Goal: Find specific page/section: Find specific page/section

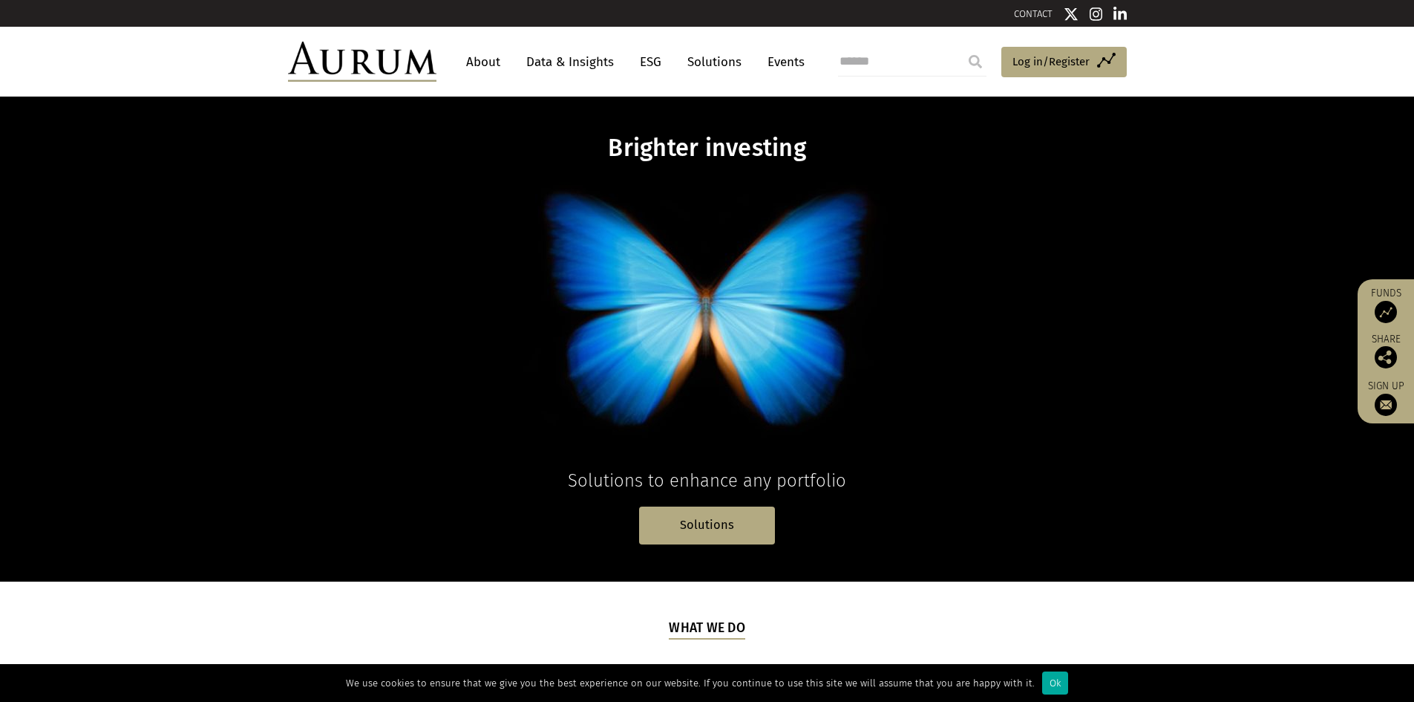
click at [492, 59] on link "About" at bounding box center [483, 61] width 49 height 27
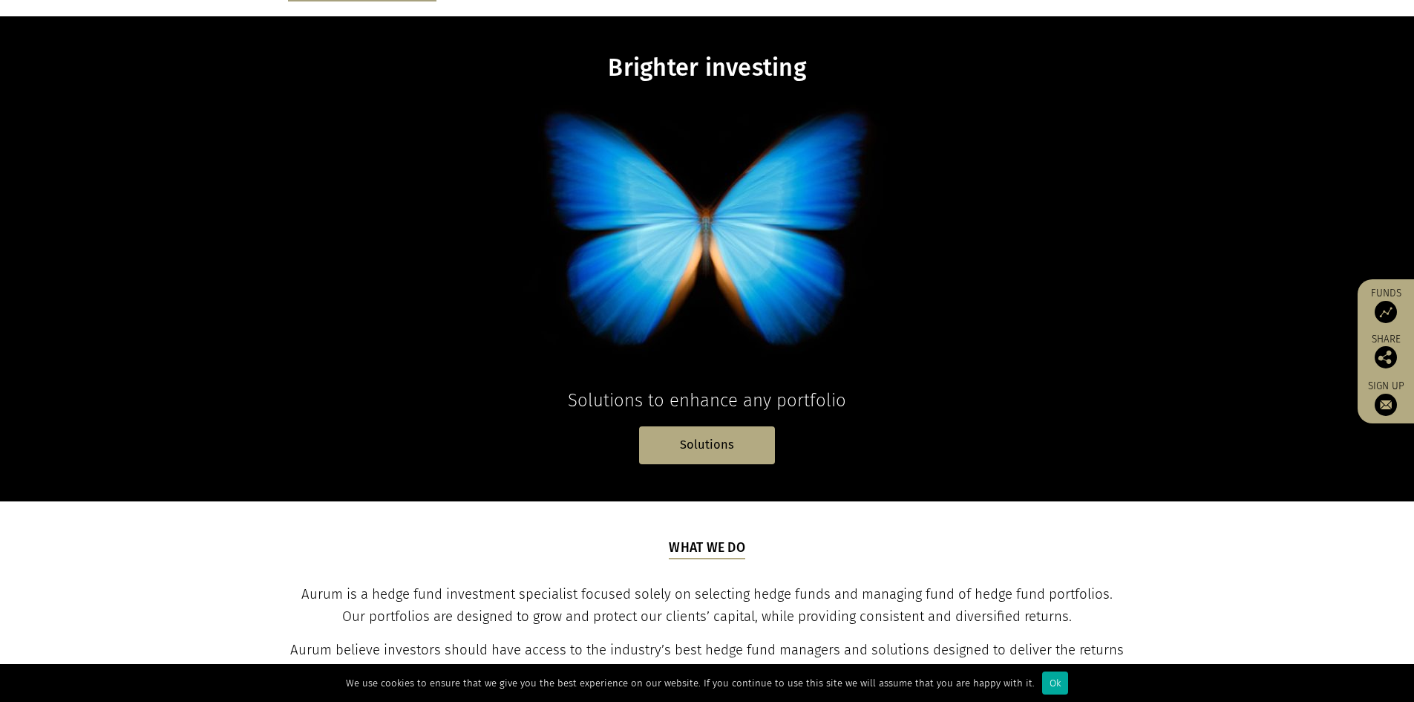
scroll to position [223, 0]
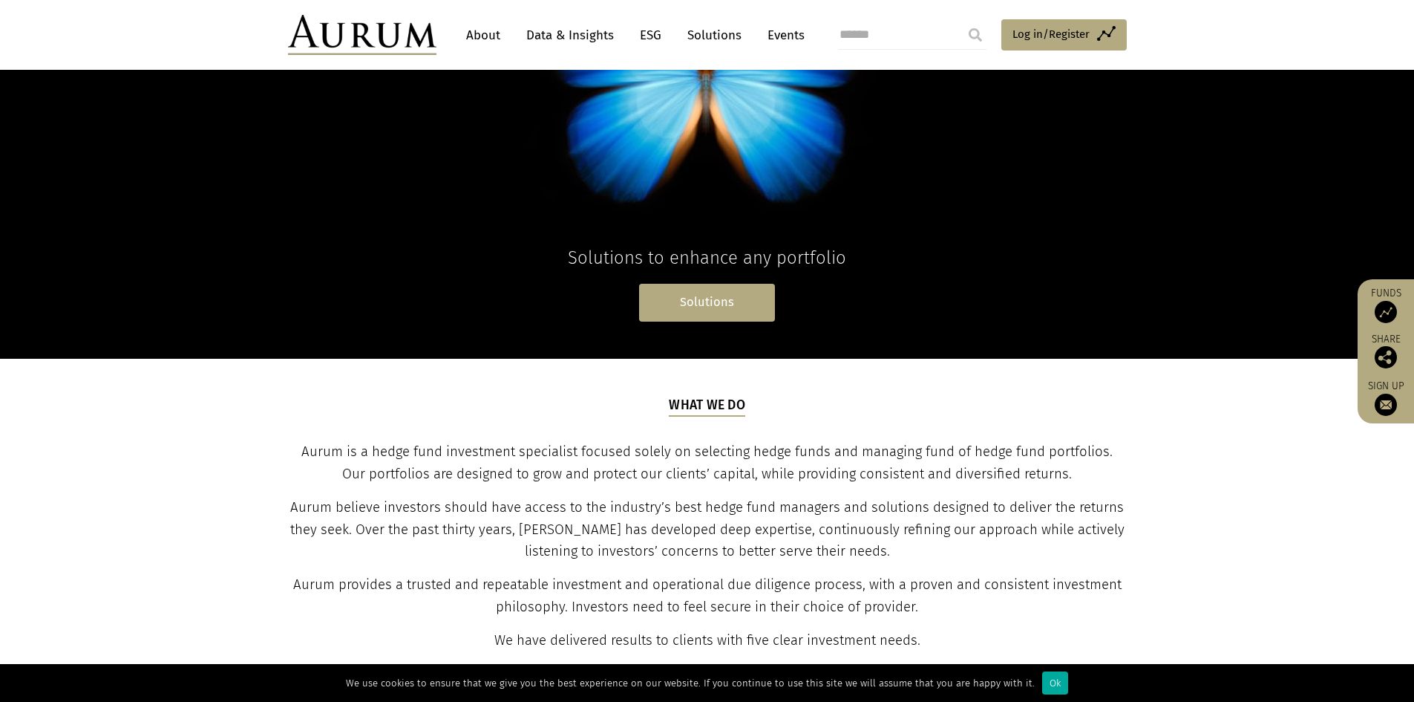
click at [732, 300] on link "Solutions" at bounding box center [707, 303] width 136 height 38
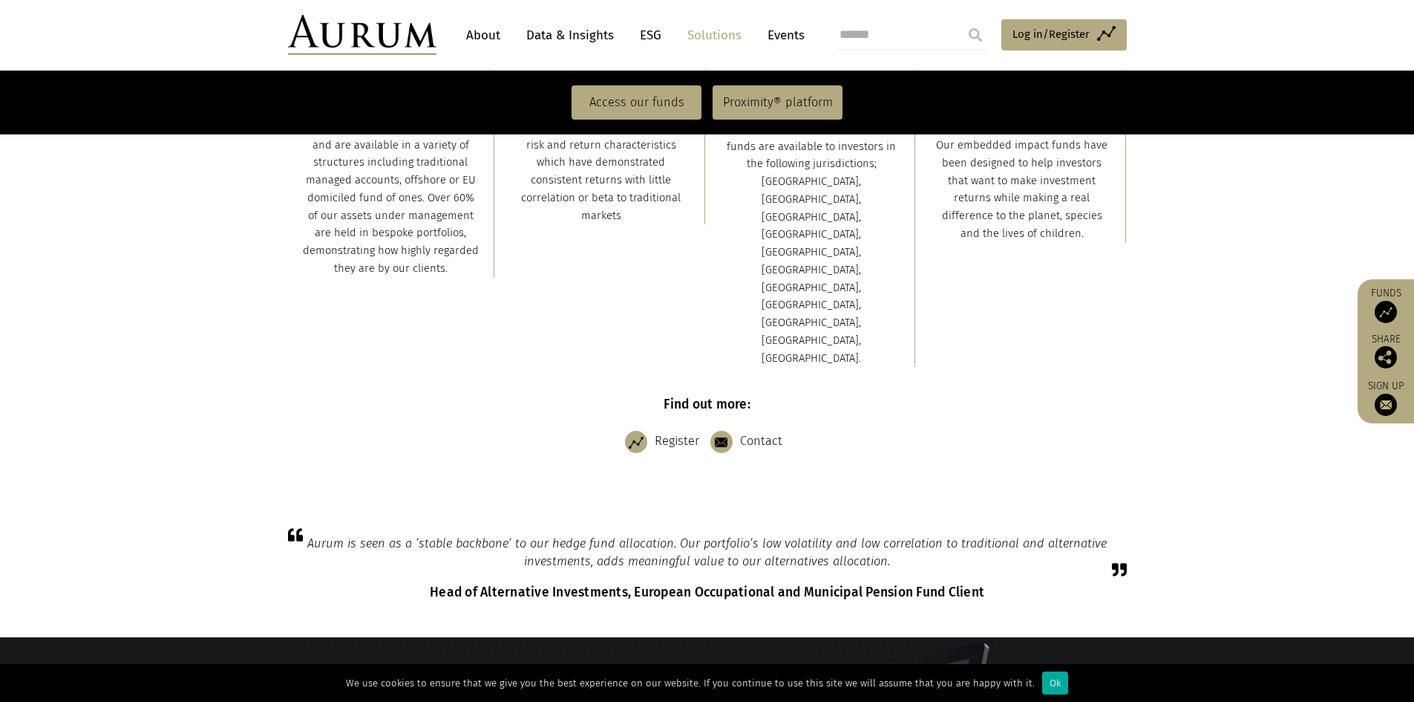
scroll to position [371, 0]
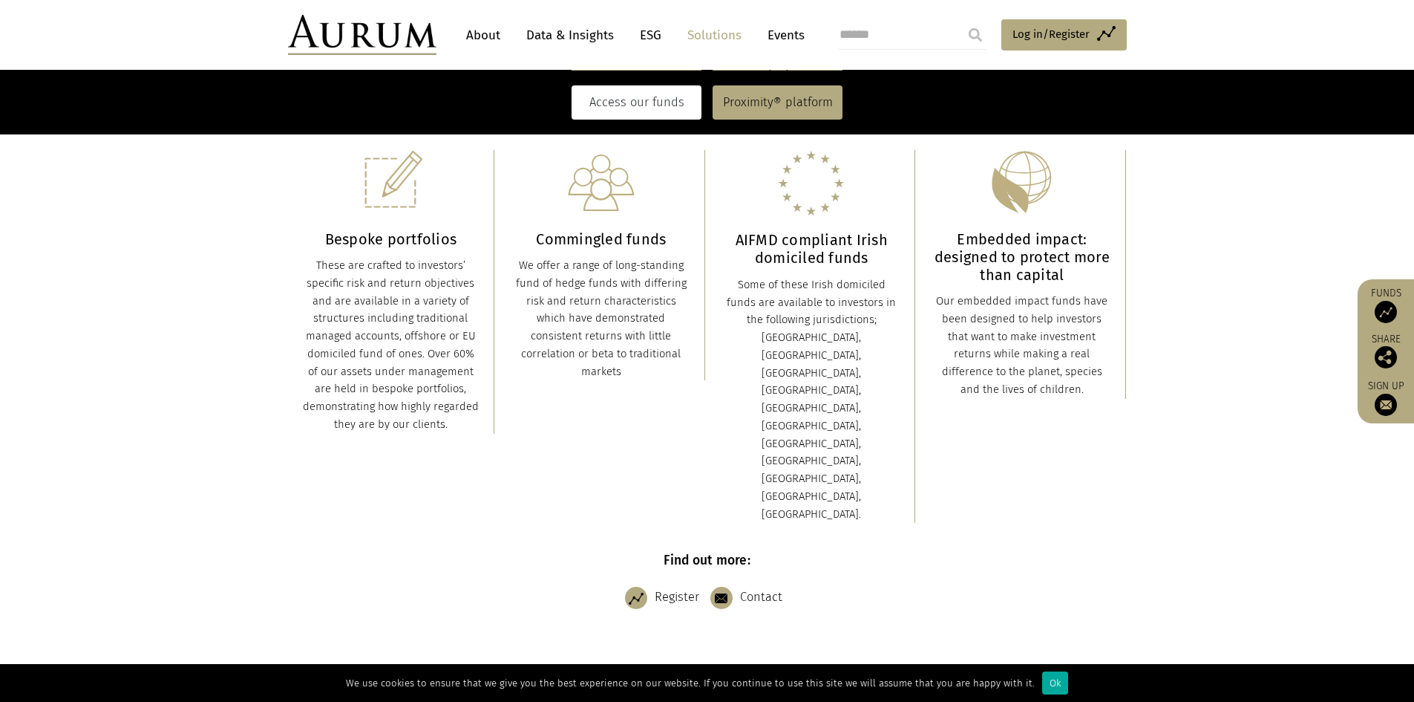
click at [656, 114] on link "Access our funds" at bounding box center [637, 102] width 130 height 34
